Goal: Information Seeking & Learning: Learn about a topic

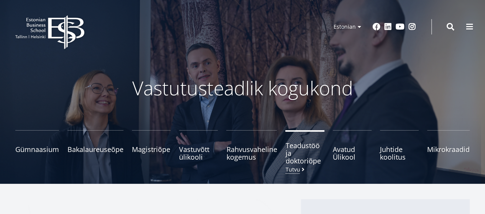
click at [298, 162] on span "Teadustöö ja doktoriõpe Tutvu" at bounding box center [304, 153] width 39 height 23
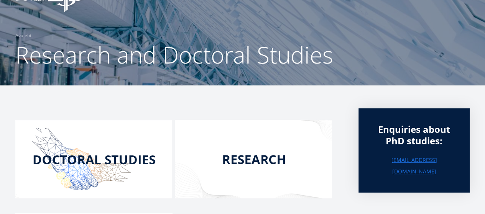
scroll to position [38, 0]
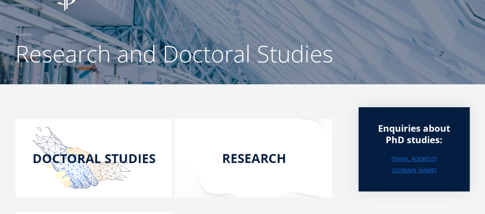
click at [123, 156] on img at bounding box center [93, 158] width 156 height 78
click at [259, 156] on img at bounding box center [253, 158] width 157 height 79
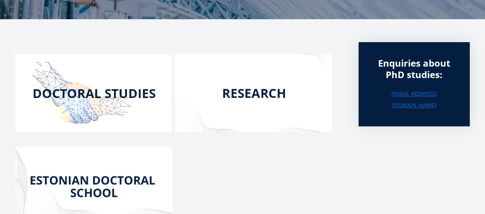
scroll to position [115, 0]
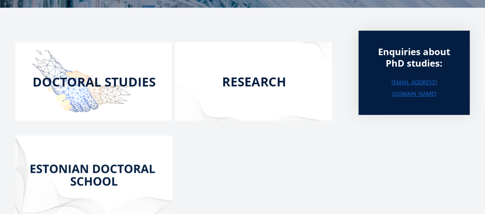
click at [79, 80] on img at bounding box center [93, 82] width 156 height 78
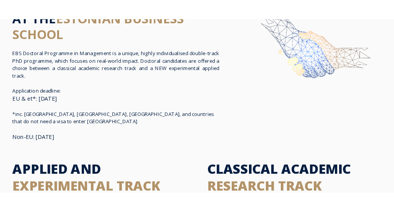
scroll to position [38, 0]
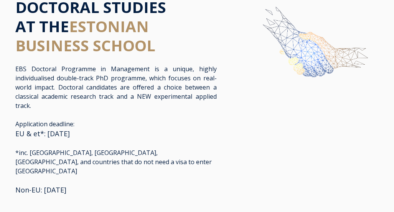
drag, startPoint x: 47, startPoint y: 110, endPoint x: 81, endPoint y: 114, distance: 34.7
click at [76, 112] on div "EBS Doctoral Programme in Management is a unique, highly individualised double-…" at bounding box center [115, 91] width 201 height 55
click at [35, 117] on div "EBS Doctoral Programme in Management is a unique, highly individualised double-…" at bounding box center [115, 91] width 201 height 55
click at [152, 97] on p "EBS Doctoral Programme in Management is a unique, highly individualised double-…" at bounding box center [115, 87] width 201 height 46
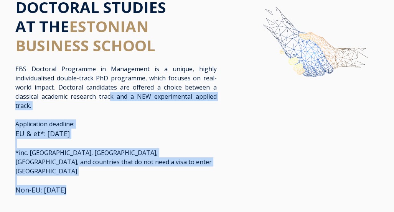
drag, startPoint x: 236, startPoint y: 91, endPoint x: 112, endPoint y: 98, distance: 124.4
click at [112, 98] on div "DOCTORAL STUDIES AT THE ESTONIAN BUSINESS SCHOOL EBS Doctoral Programme in Mana…" at bounding box center [197, 101] width 378 height 207
click at [154, 128] on p "Application deadline: EU & et*: August 1st, 2025 *inc. USA, Canada, Japan, and …" at bounding box center [115, 158] width 201 height 76
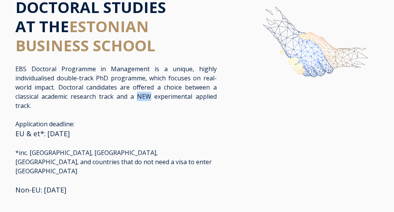
drag, startPoint x: 136, startPoint y: 97, endPoint x: 152, endPoint y: 98, distance: 15.4
click at [151, 98] on p "EBS Doctoral Programme in Management is a unique, highly individualised double-…" at bounding box center [115, 87] width 201 height 46
click at [108, 179] on p "Application deadline: EU & et*: August 1st, 2025 *inc. USA, Canada, Japan, and …" at bounding box center [115, 158] width 201 height 76
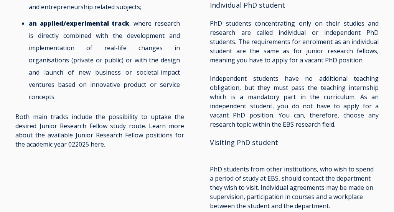
scroll to position [805, 0]
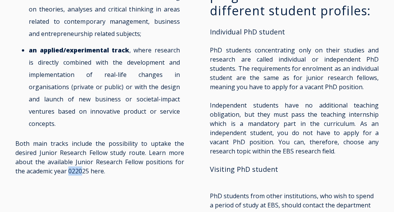
drag, startPoint x: 70, startPoint y: 148, endPoint x: 83, endPoint y: 151, distance: 12.9
click at [83, 151] on p "Both main tracks include the possibility to uptake the desired Junior Research …" at bounding box center [99, 157] width 169 height 37
click at [135, 174] on div "PhD in Management is divided into two main tracks: a classical academic researc…" at bounding box center [197, 191] width 378 height 439
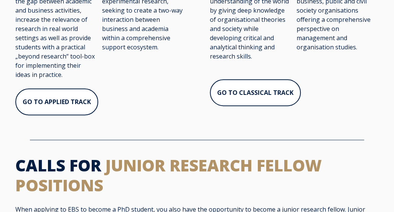
scroll to position [345, 0]
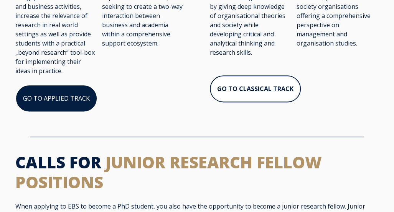
click at [63, 87] on link "GO TO APPLIED TRACK" at bounding box center [56, 99] width 82 height 28
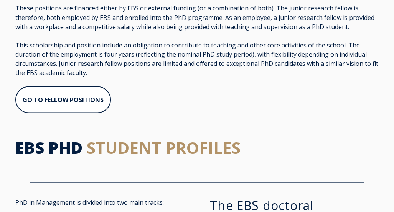
scroll to position [575, 0]
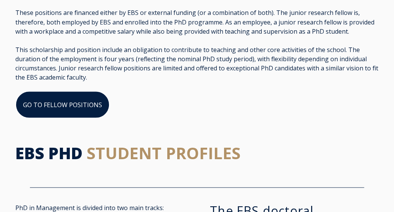
click at [80, 98] on link "GO TO FELLOW POSITIONS" at bounding box center [62, 105] width 94 height 28
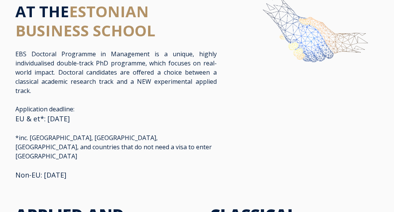
scroll to position [115, 0]
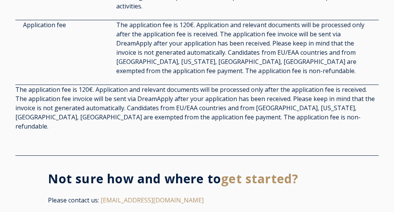
scroll to position [2184, 0]
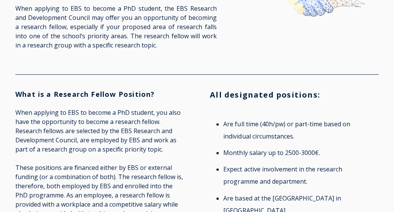
scroll to position [115, 0]
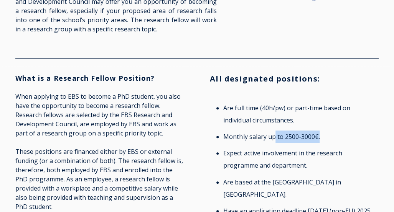
drag, startPoint x: 328, startPoint y: 133, endPoint x: 274, endPoint y: 133, distance: 54.8
click at [274, 133] on li "Monthly salary up to 2500-3000€." at bounding box center [298, 137] width 151 height 12
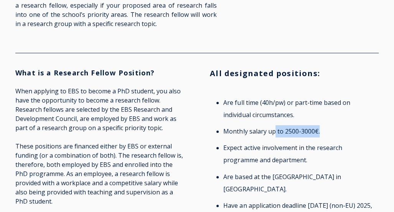
scroll to position [153, 0]
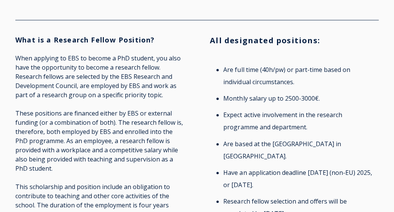
click at [368, 87] on li "Are full time (40h/pw) or part-time based on individual circumstances." at bounding box center [298, 76] width 151 height 25
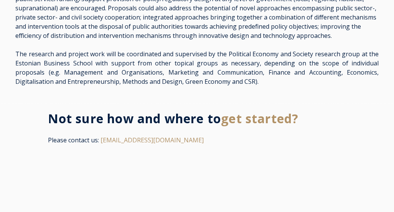
scroll to position [1610, 0]
